Goal: Book appointment/travel/reservation

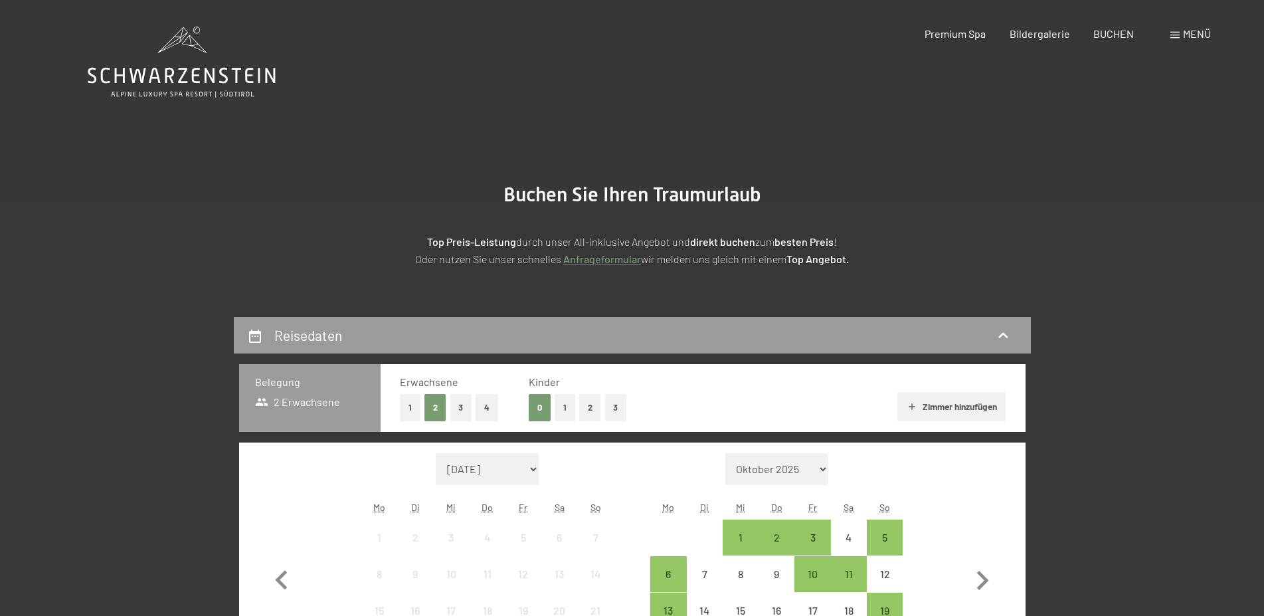
click at [562, 407] on button "1" at bounding box center [565, 407] width 21 height 27
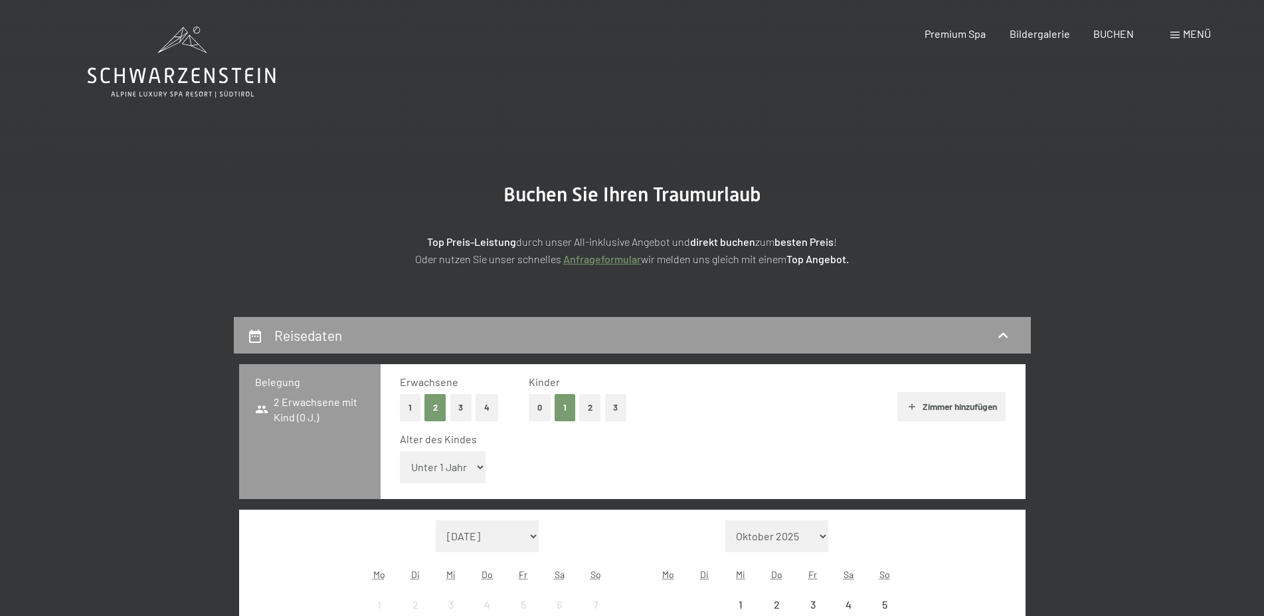
click at [400, 451] on select "Unter 1 Jahr 1 Jahr 2 Jahre 3 Jahre 4 Jahre 5 Jahre 6 Jahre 7 Jahre 8 Jahre 9 J…" at bounding box center [443, 467] width 86 height 32
select select "9"
click option "9 Jahre" at bounding box center [0, 0] width 0 height 0
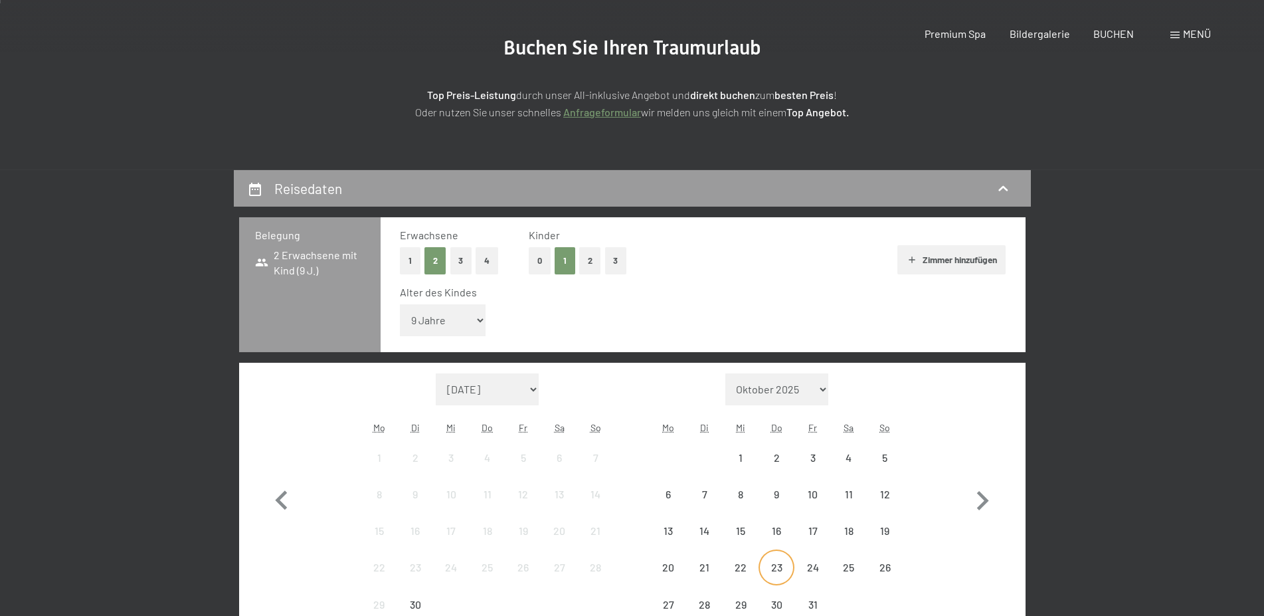
scroll to position [271, 0]
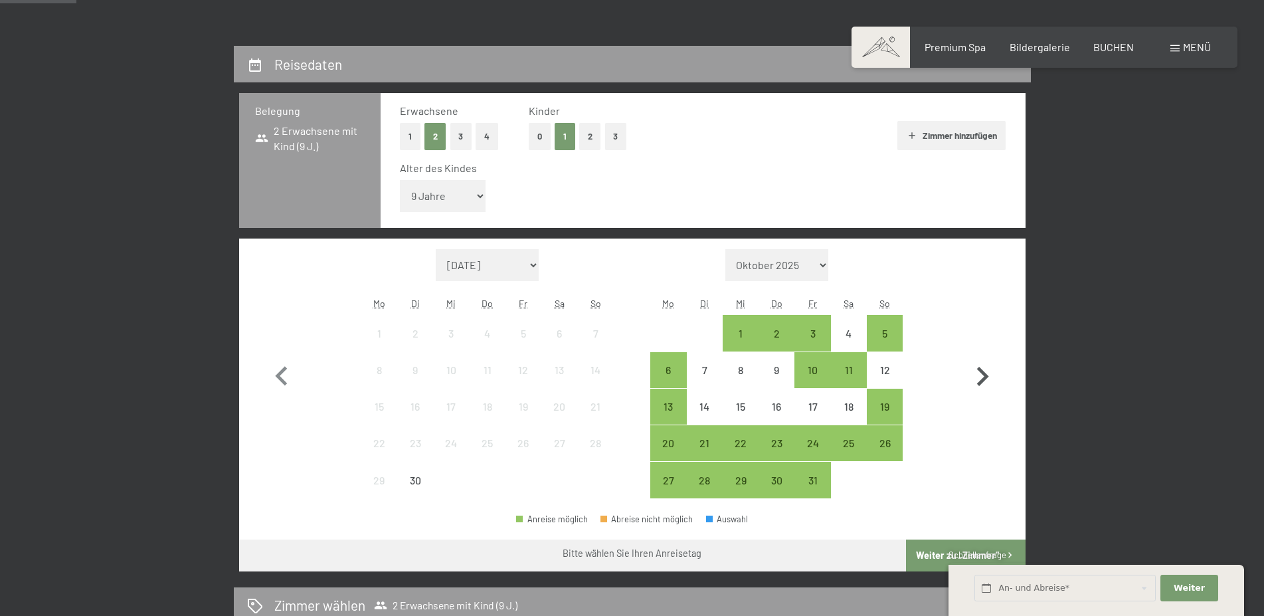
click at [973, 368] on icon "button" at bounding box center [982, 376] width 39 height 39
select select "2025-10-01"
select select "2025-11-01"
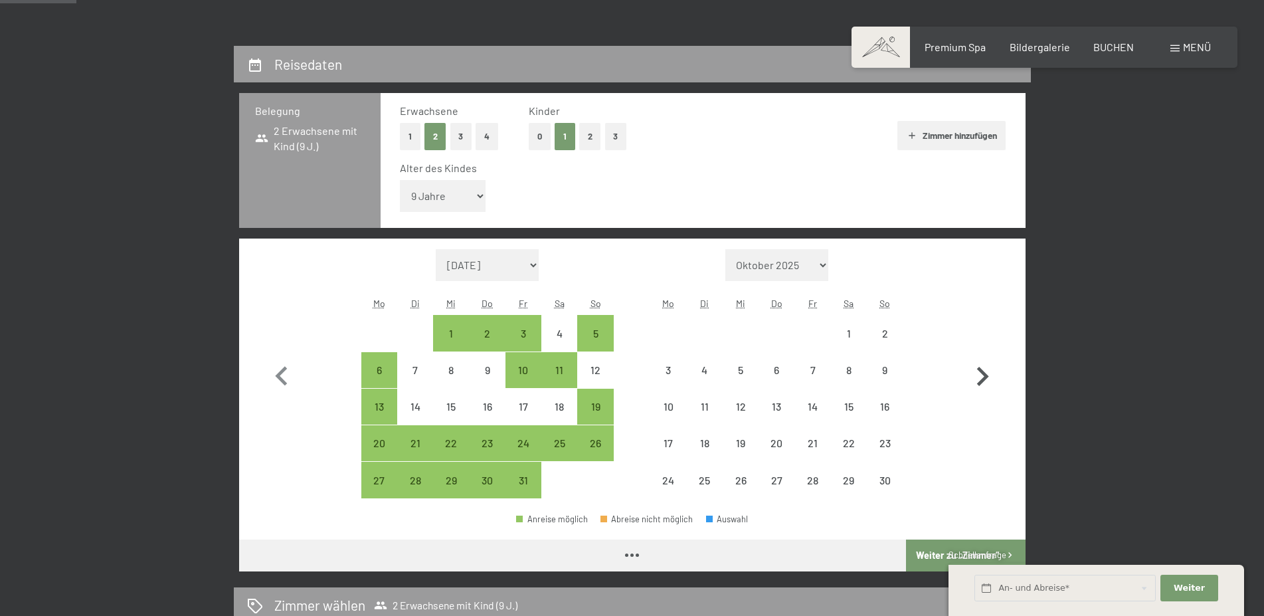
click at [971, 367] on icon "button" at bounding box center [982, 376] width 39 height 39
select select "2025-11-01"
select select "2025-12-01"
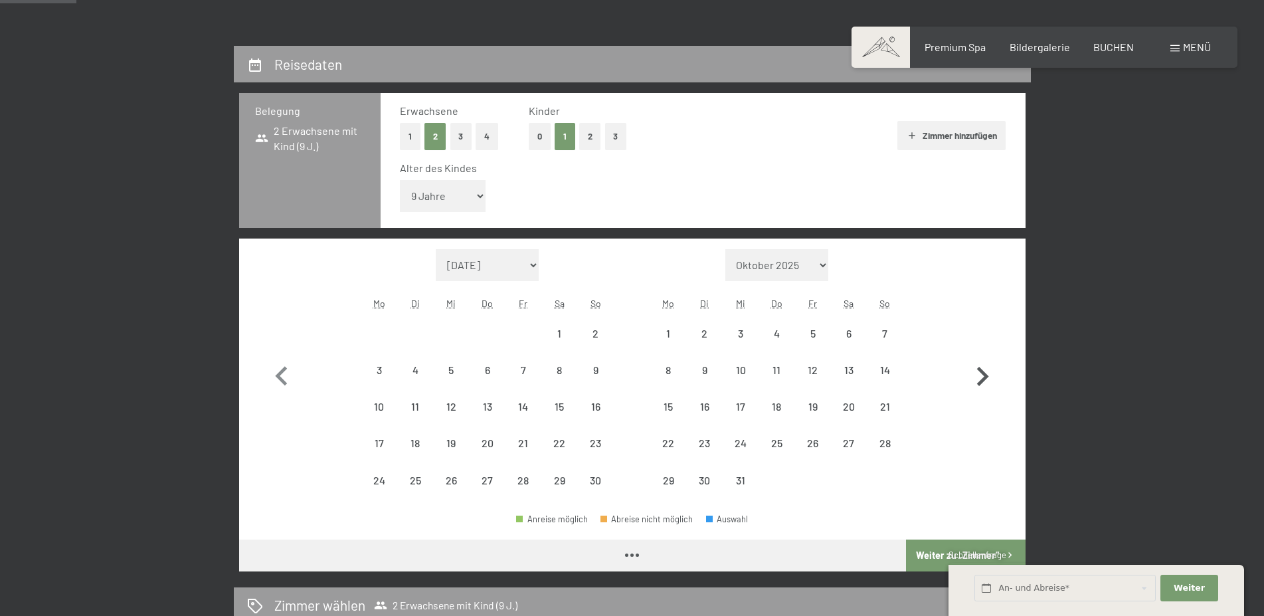
click at [970, 365] on icon "button" at bounding box center [982, 376] width 39 height 39
select select "2025-12-01"
select select "2026-01-01"
select select "2025-12-01"
select select "2026-01-01"
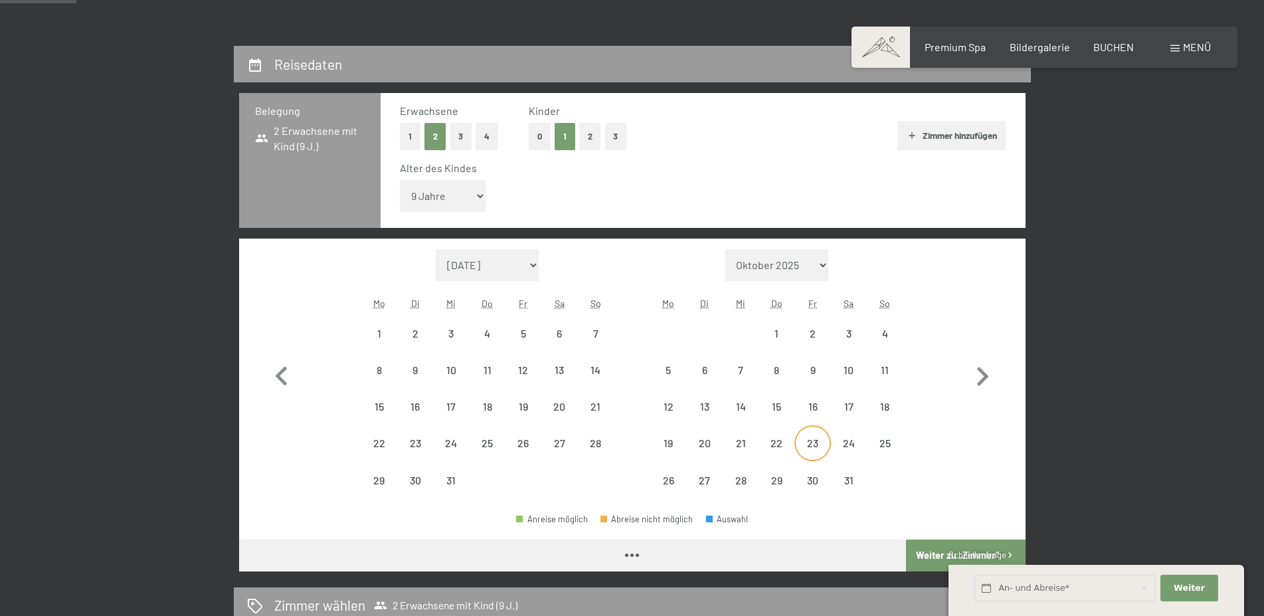
select select "2025-12-01"
select select "2026-01-01"
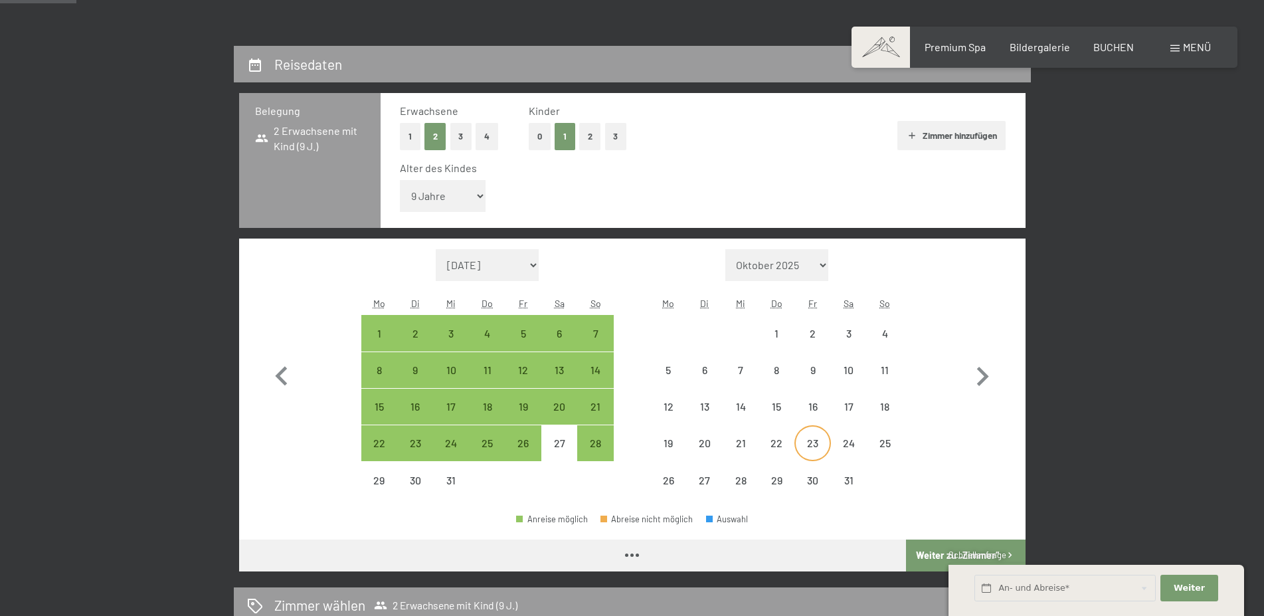
click at [800, 442] on div "23" at bounding box center [812, 454] width 33 height 33
select select "2025-12-01"
select select "2026-01-01"
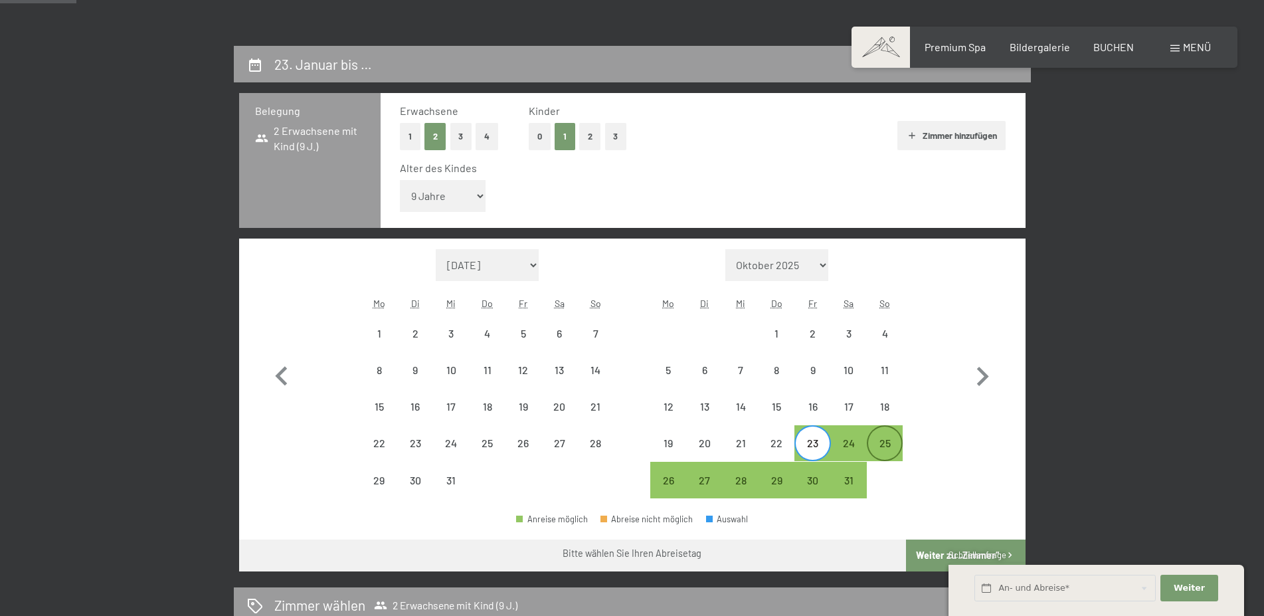
click at [876, 443] on div "25" at bounding box center [884, 454] width 33 height 33
select select "2025-12-01"
select select "2026-01-01"
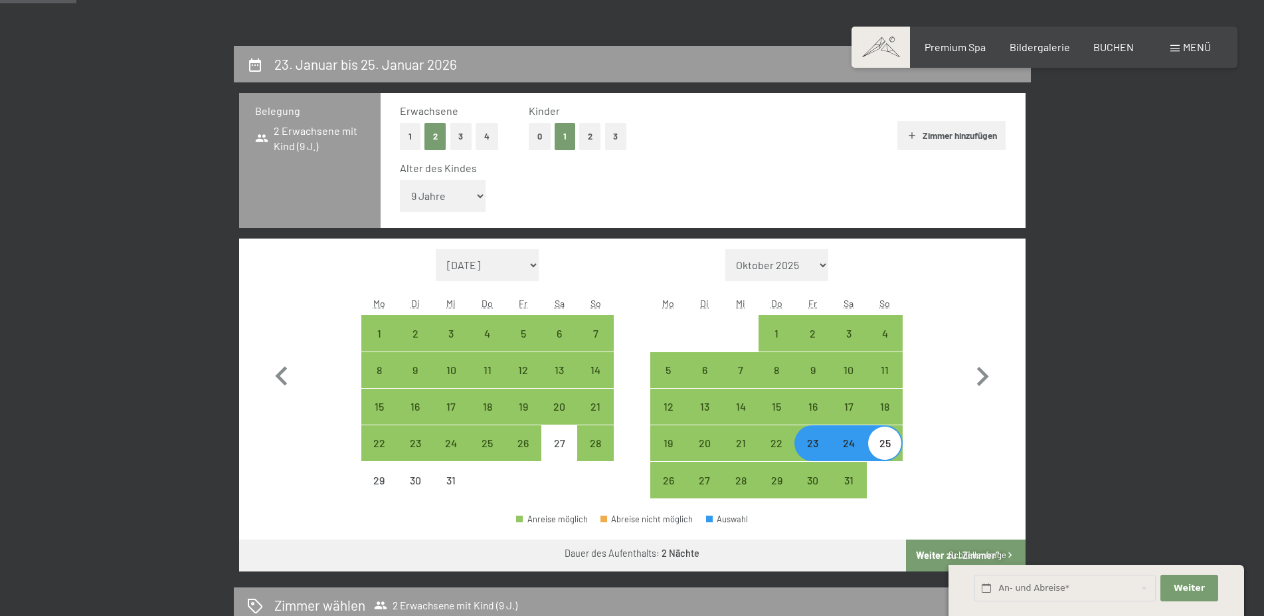
click at [933, 542] on button "Weiter zu „Zimmer“" at bounding box center [965, 555] width 119 height 32
select select "2025-12-01"
select select "2026-01-01"
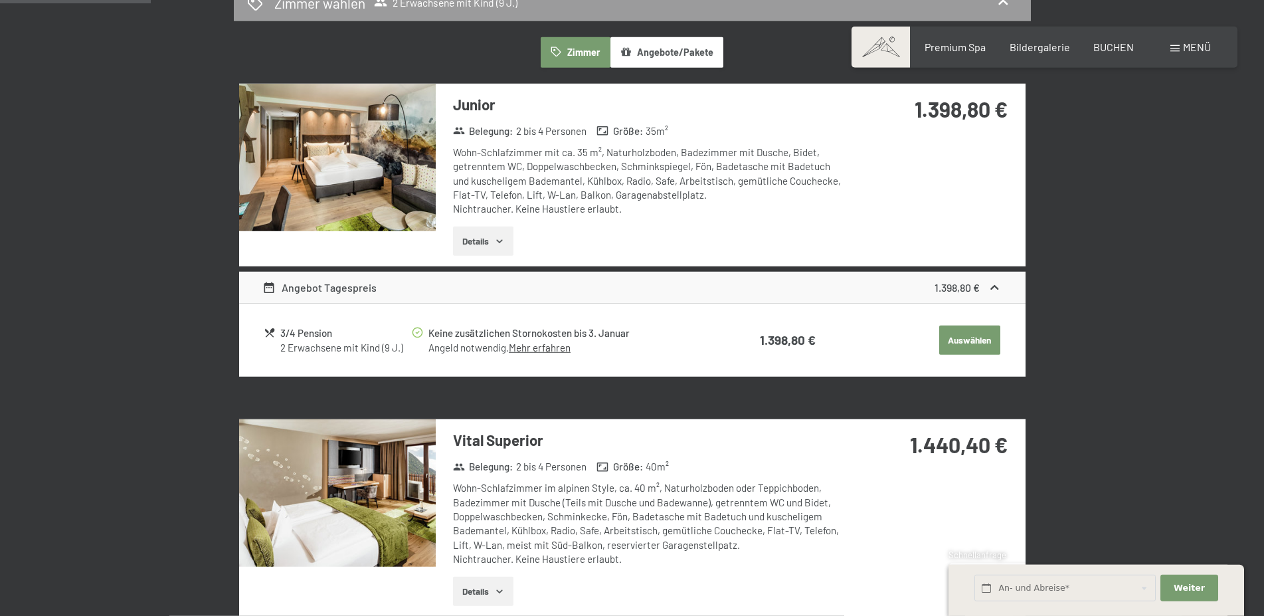
scroll to position [317, 0]
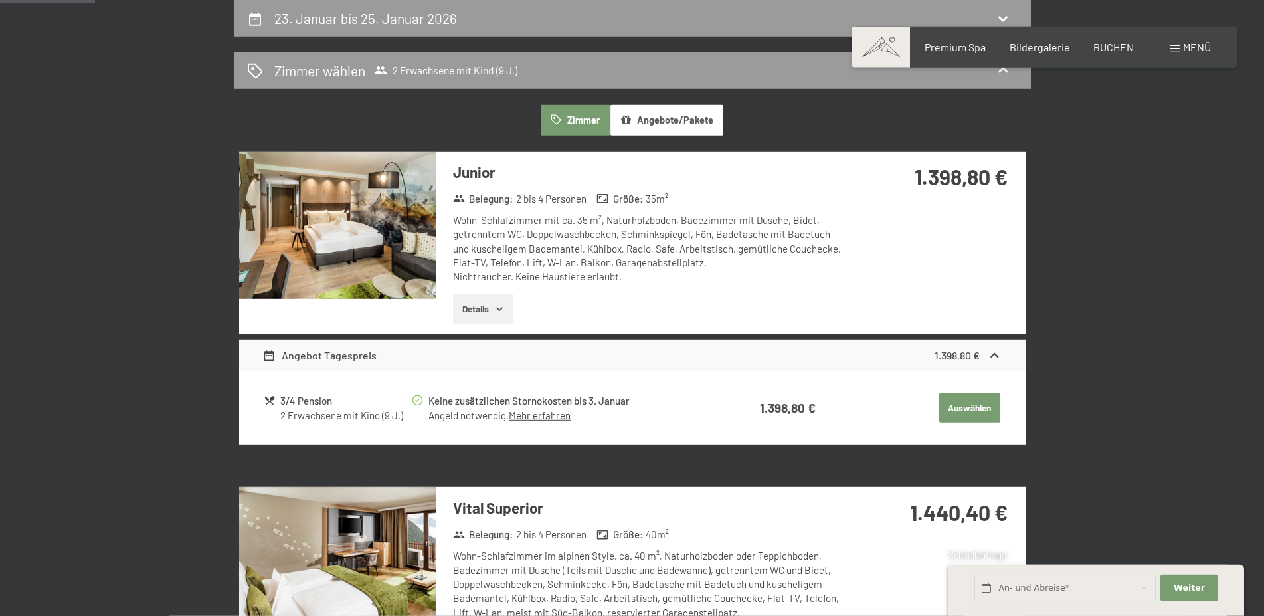
drag, startPoint x: 307, startPoint y: 403, endPoint x: 365, endPoint y: 396, distance: 58.2
click at [308, 403] on div "3/4 Pension" at bounding box center [345, 400] width 130 height 15
click at [416, 399] on icon at bounding box center [418, 401] width 12 height 12
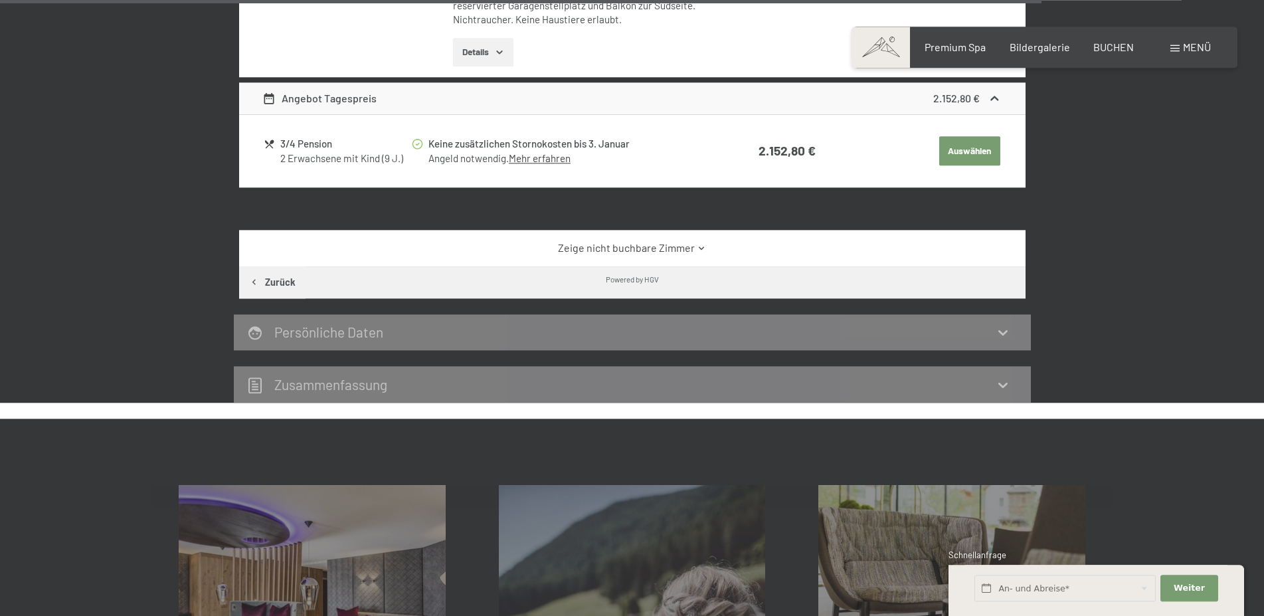
scroll to position [3570, 0]
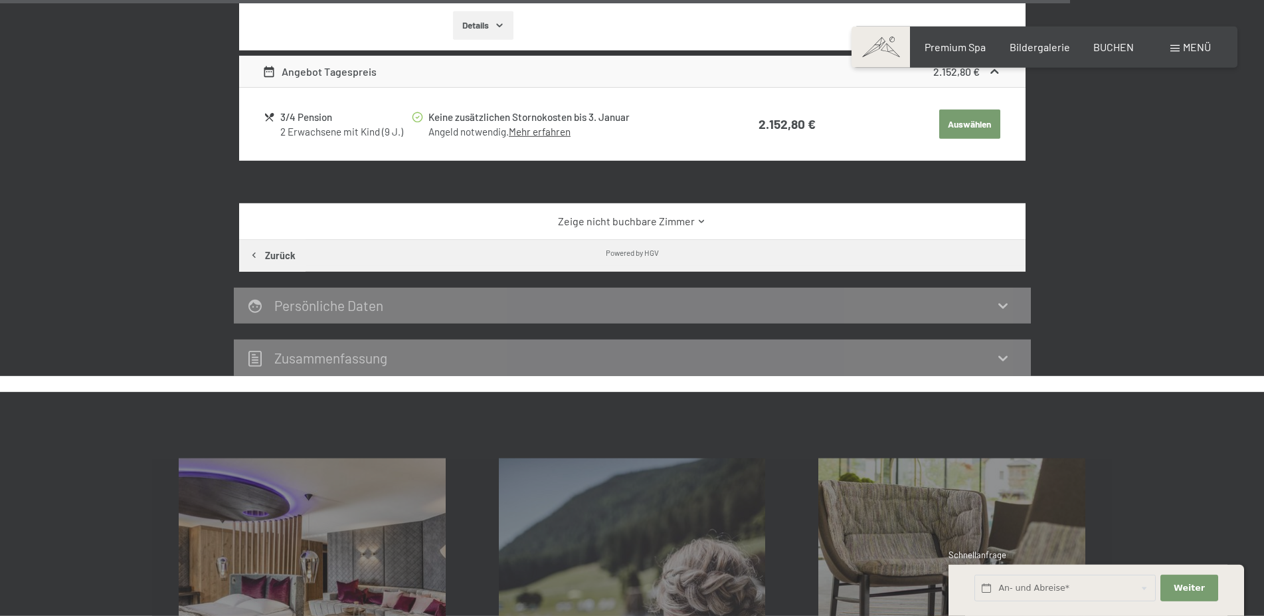
click at [1002, 356] on icon at bounding box center [1003, 358] width 9 height 5
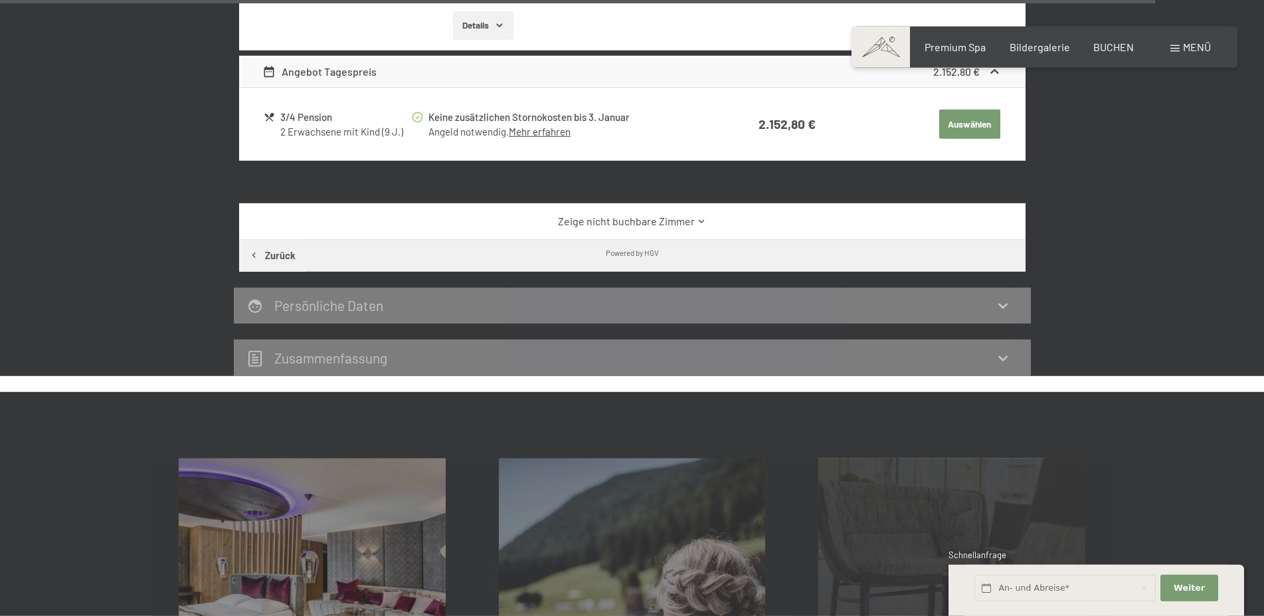
scroll to position [3908, 0]
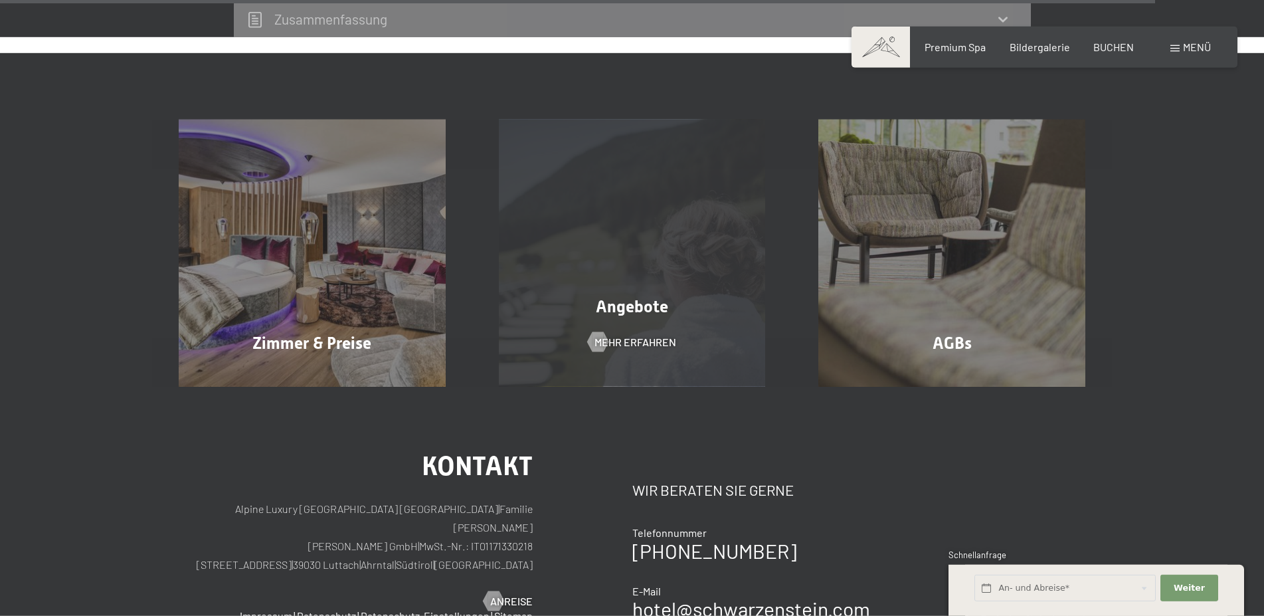
click at [639, 335] on span "Mehr erfahren" at bounding box center [636, 342] width 82 height 15
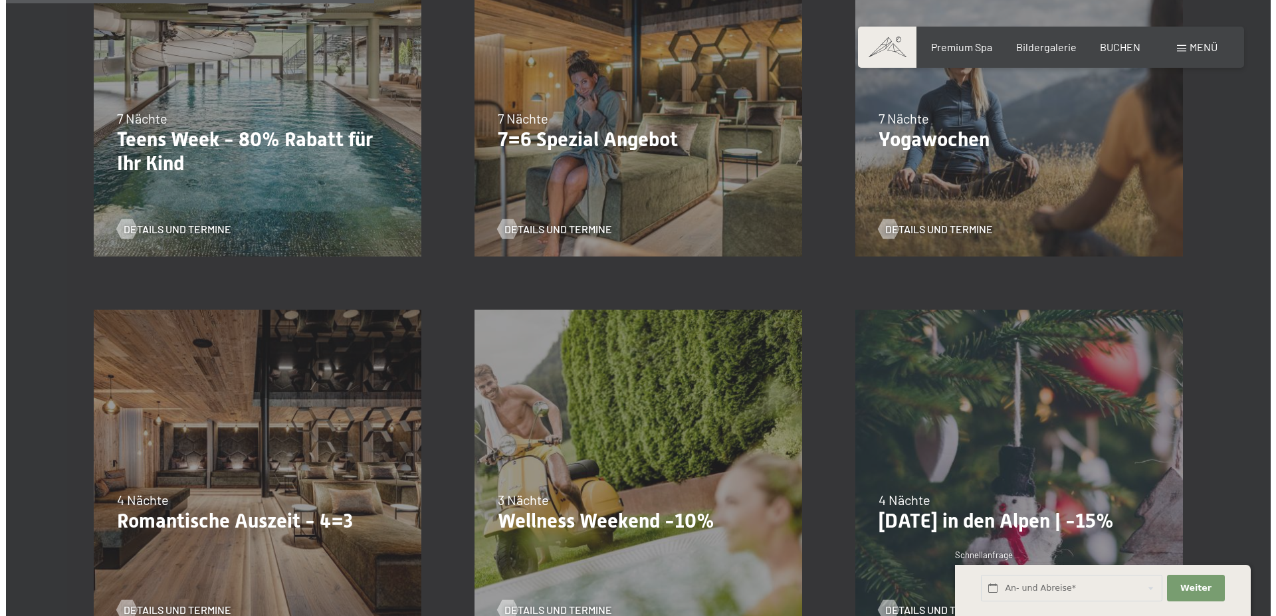
scroll to position [474, 0]
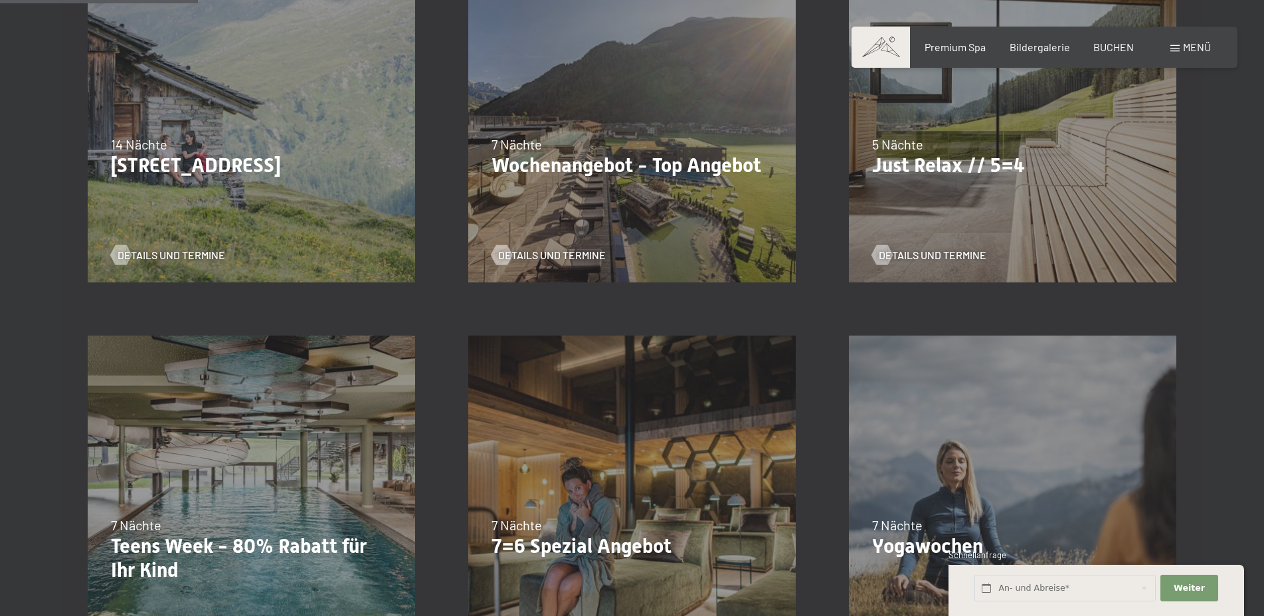
click at [1180, 45] on div "Menü" at bounding box center [1191, 47] width 41 height 15
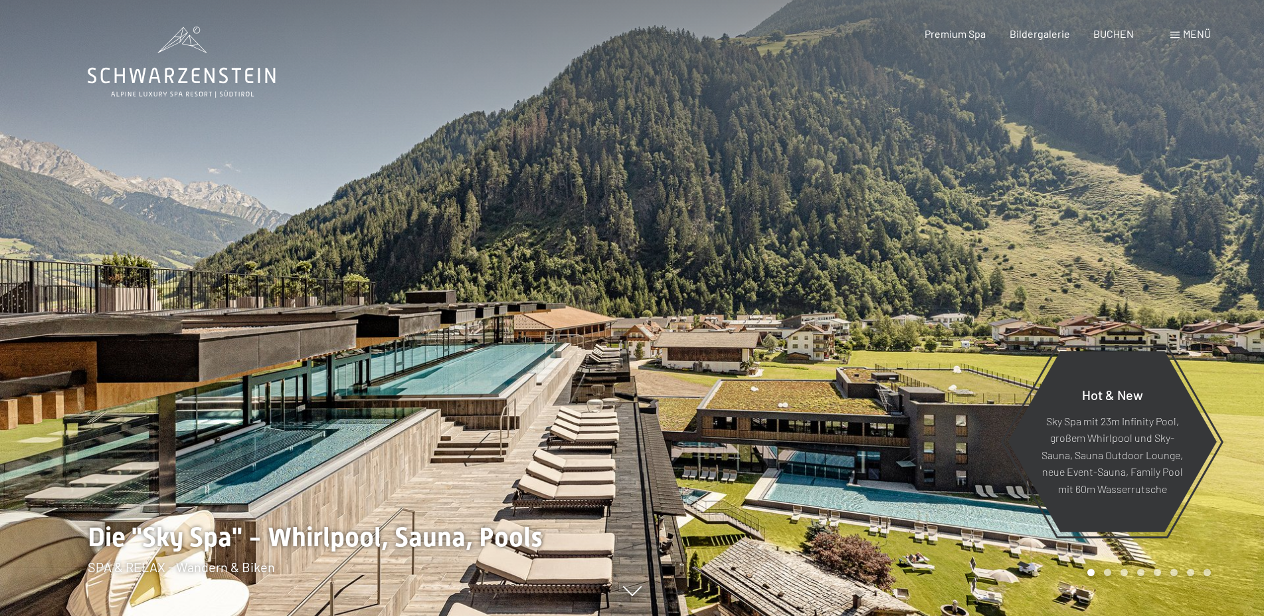
click at [1186, 33] on span "Menü" at bounding box center [1197, 33] width 28 height 13
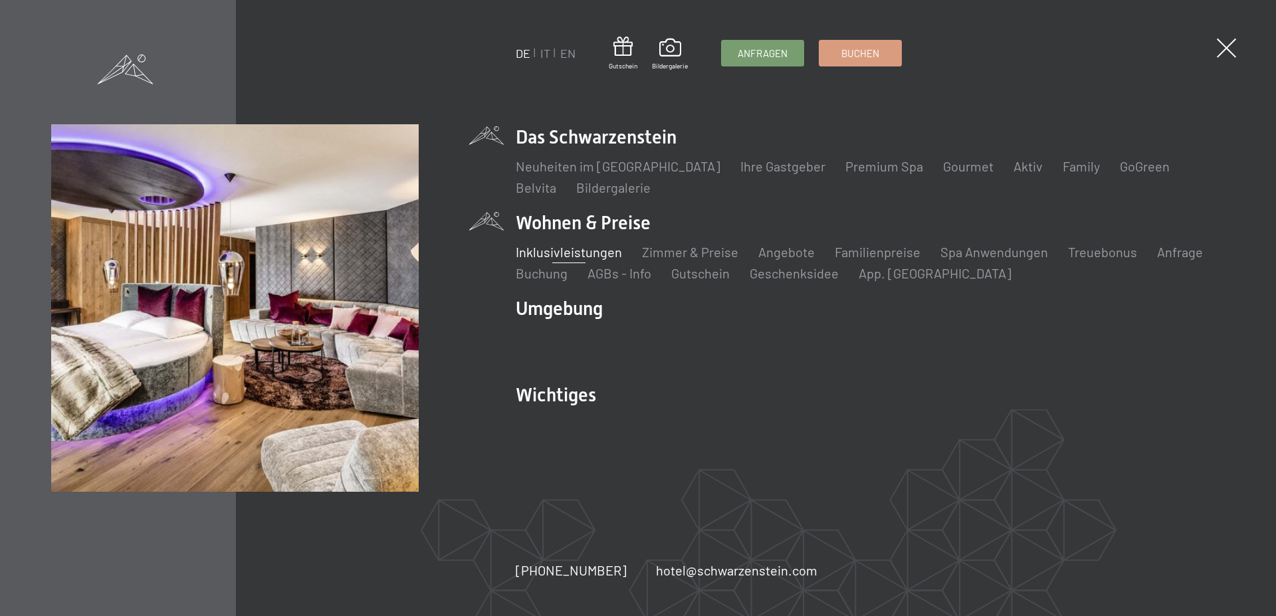
click at [582, 253] on link "Inklusivleistungen" at bounding box center [569, 252] width 106 height 16
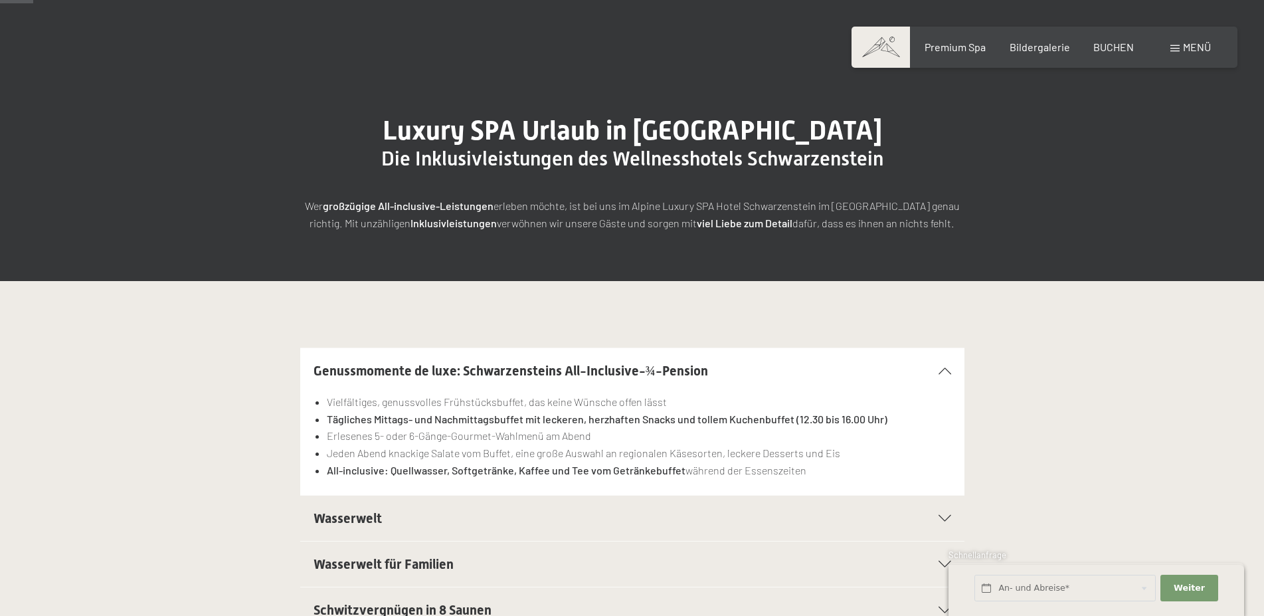
scroll to position [68, 0]
click at [943, 517] on icon at bounding box center [945, 518] width 13 height 7
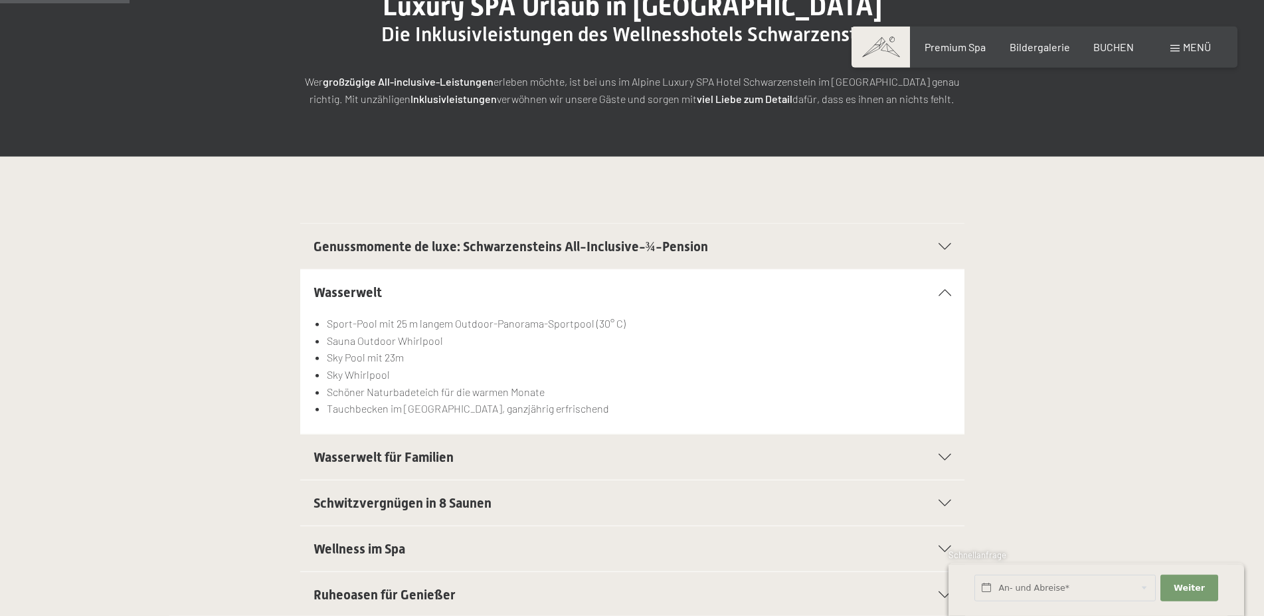
scroll to position [271, 0]
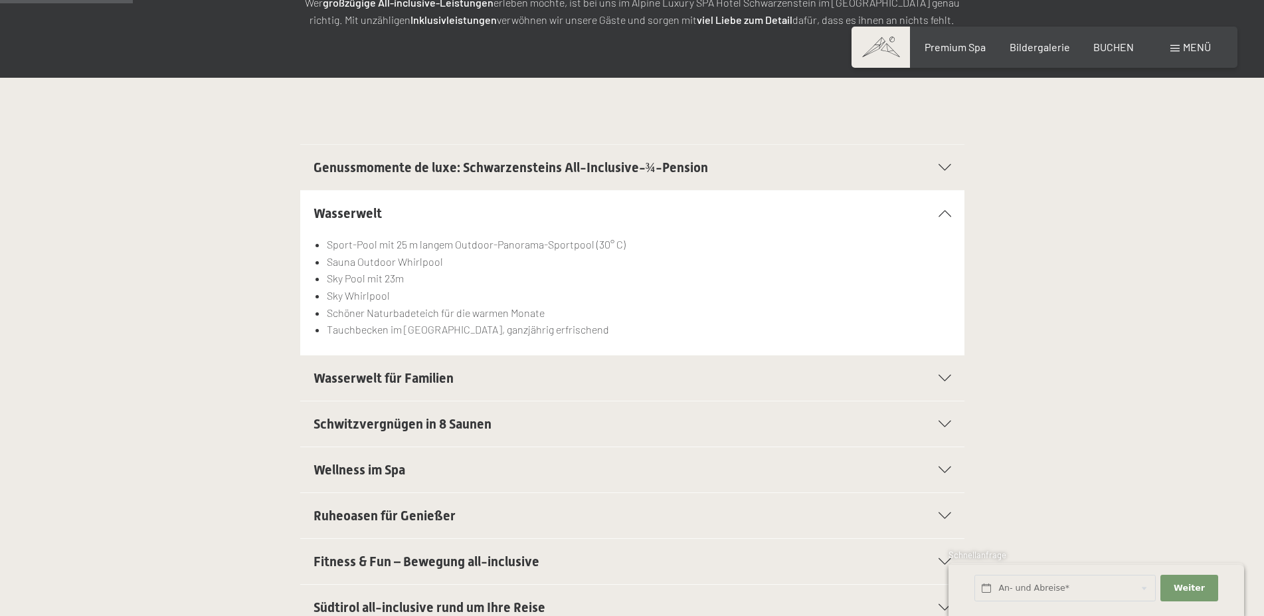
click at [385, 386] on span "Wasserwelt für Familien" at bounding box center [384, 378] width 140 height 16
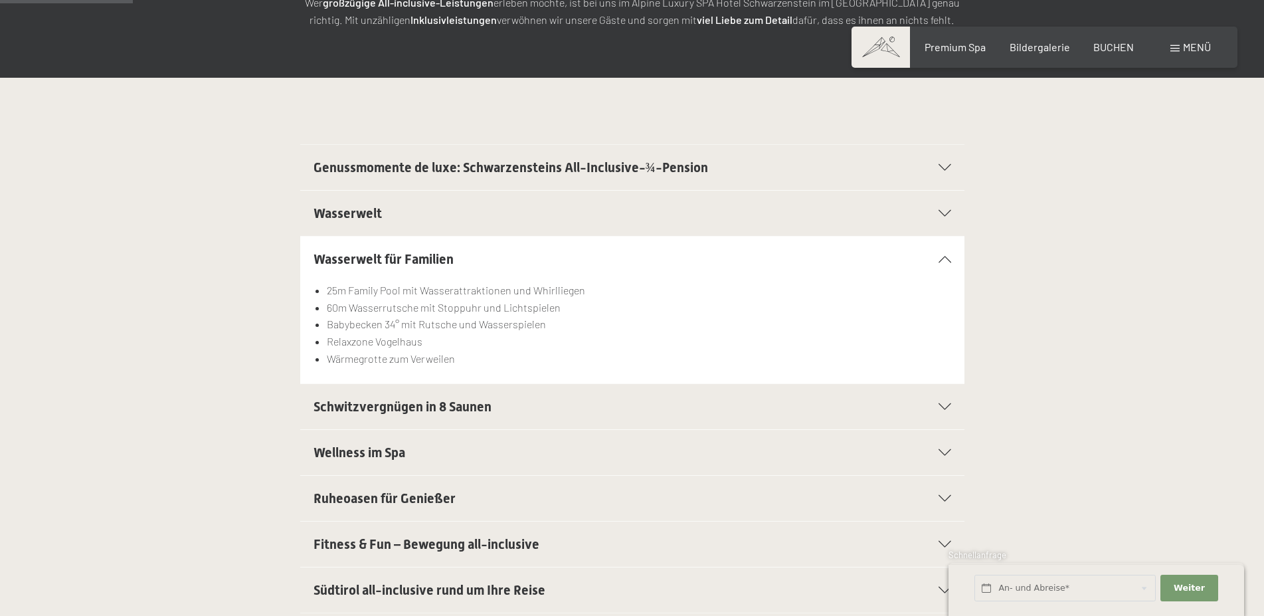
click at [378, 409] on span "Schwitzvergnügen in 8 Saunen" at bounding box center [403, 407] width 178 height 16
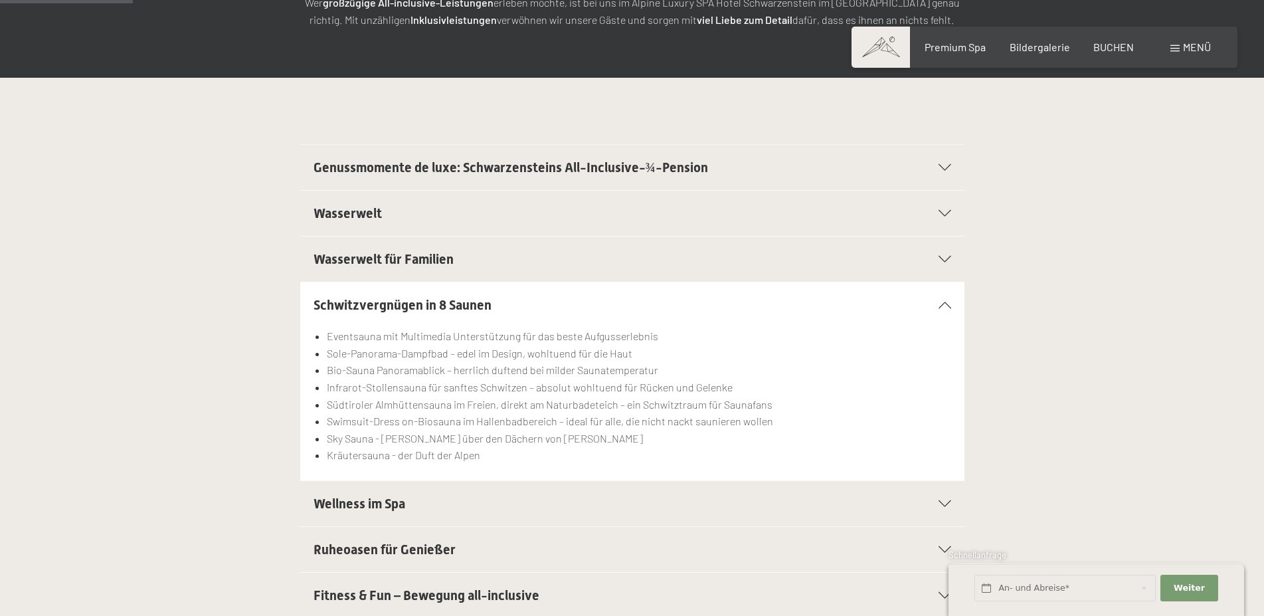
click at [357, 502] on span "Wellness im Spa" at bounding box center [360, 504] width 92 height 16
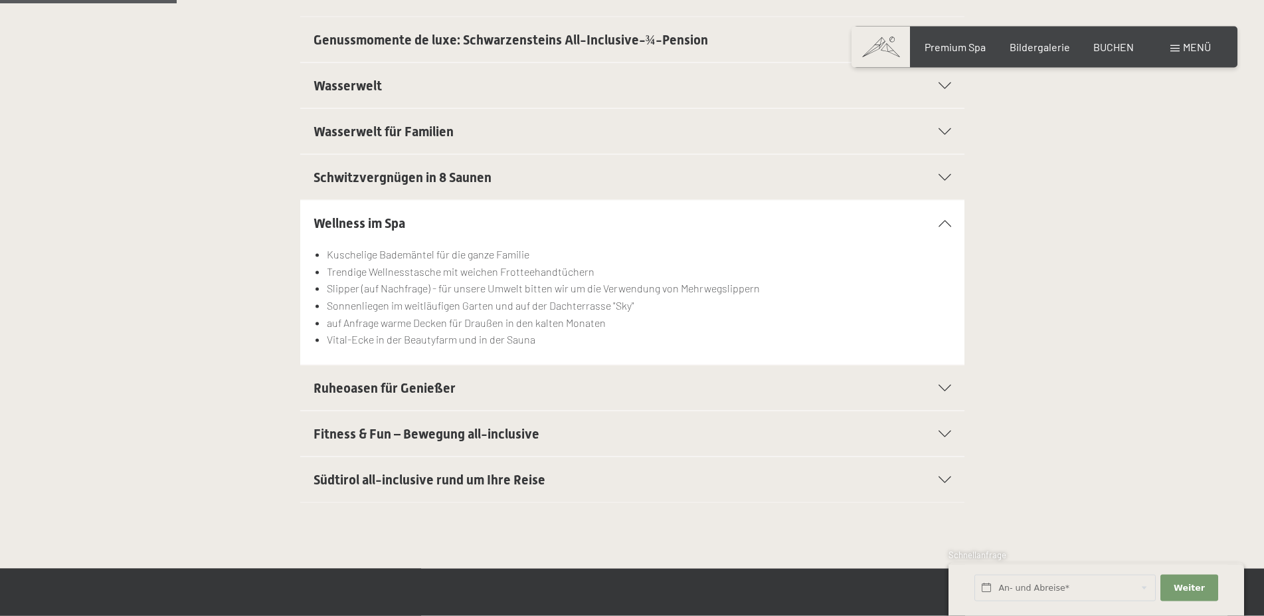
scroll to position [407, 0]
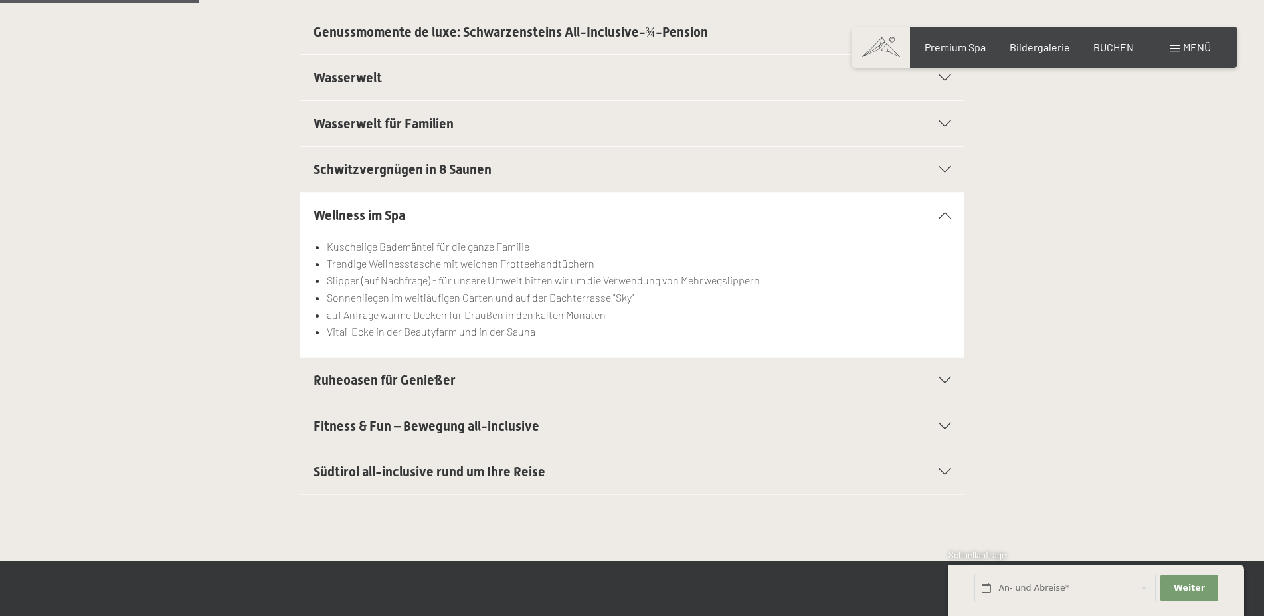
click at [376, 425] on span "Fitness & Fun – Bewegung all-inclusive" at bounding box center [427, 426] width 226 height 16
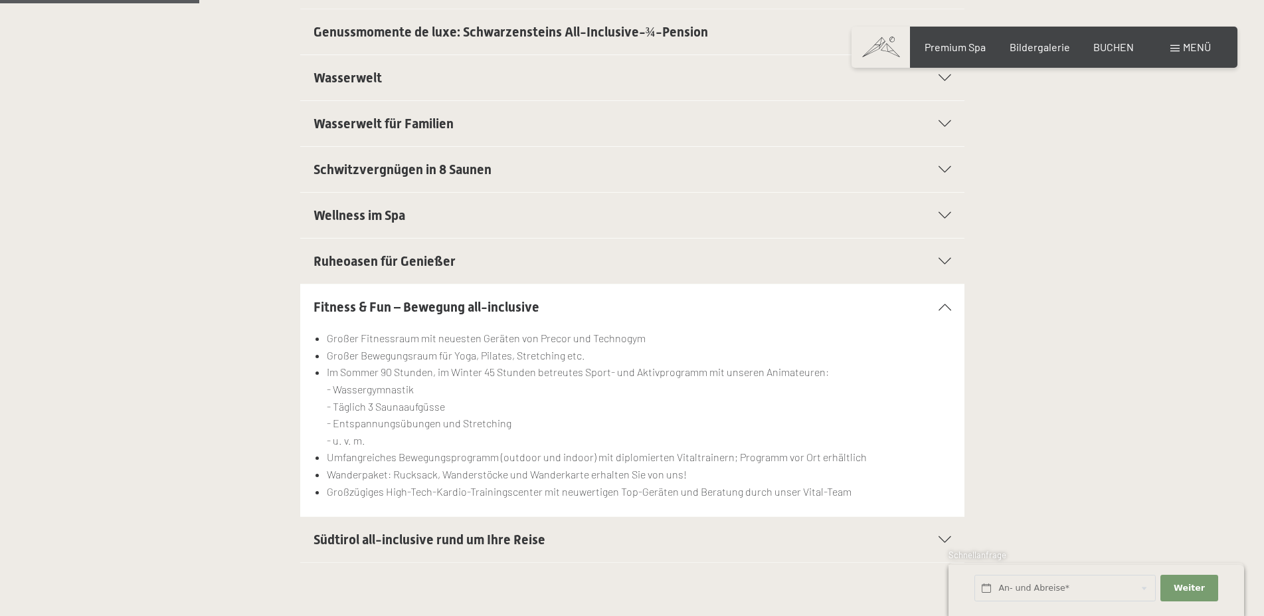
click at [388, 538] on span "Südtirol all-inclusive rund um Ihre Reise" at bounding box center [430, 539] width 232 height 16
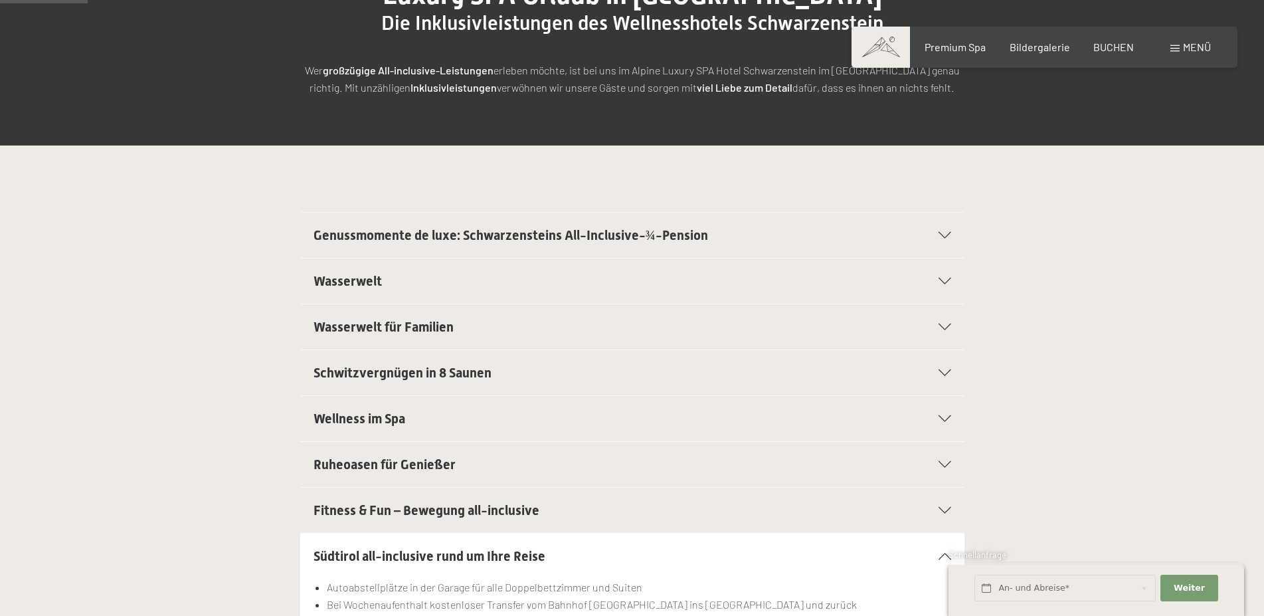
scroll to position [68, 0]
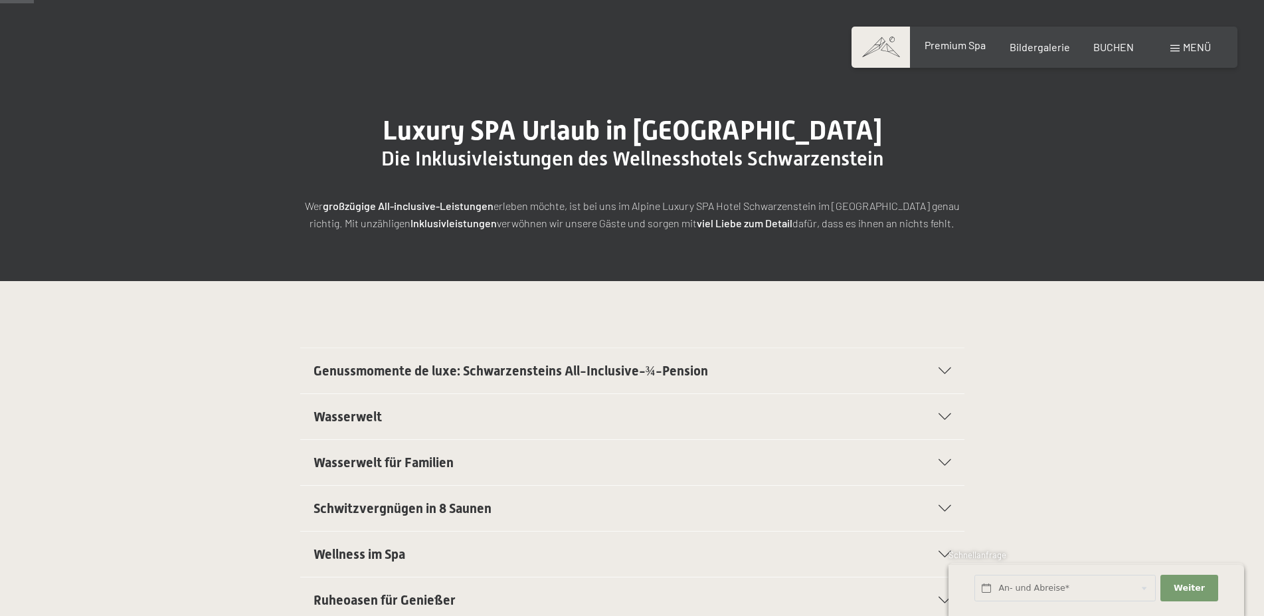
click at [976, 47] on span "Premium Spa" at bounding box center [955, 45] width 61 height 13
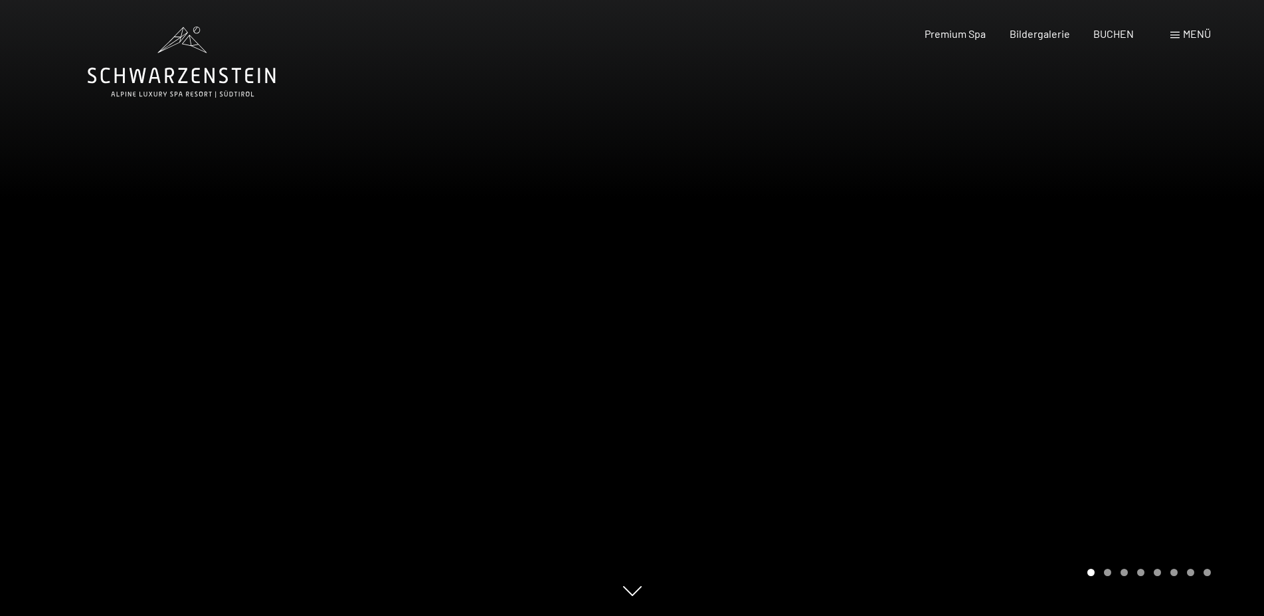
drag, startPoint x: 1193, startPoint y: 33, endPoint x: 1185, endPoint y: 41, distance: 10.8
click at [1192, 34] on span "Menü" at bounding box center [1197, 33] width 28 height 13
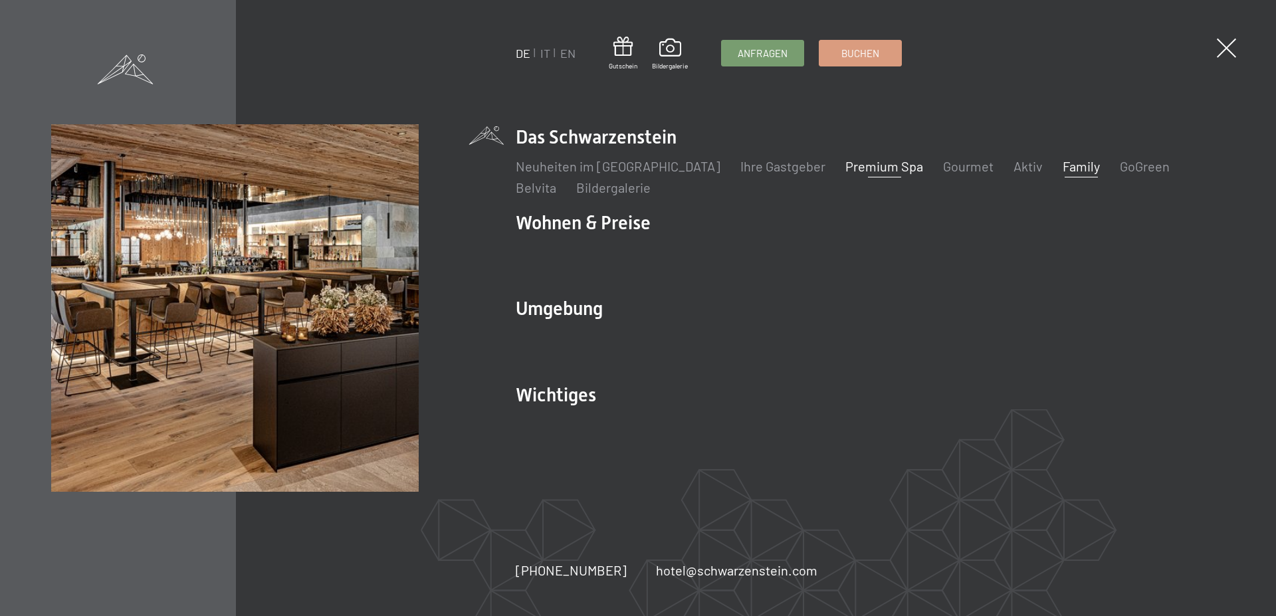
click at [1062, 161] on link "Family" at bounding box center [1080, 166] width 37 height 16
